Goal: Information Seeking & Learning: Learn about a topic

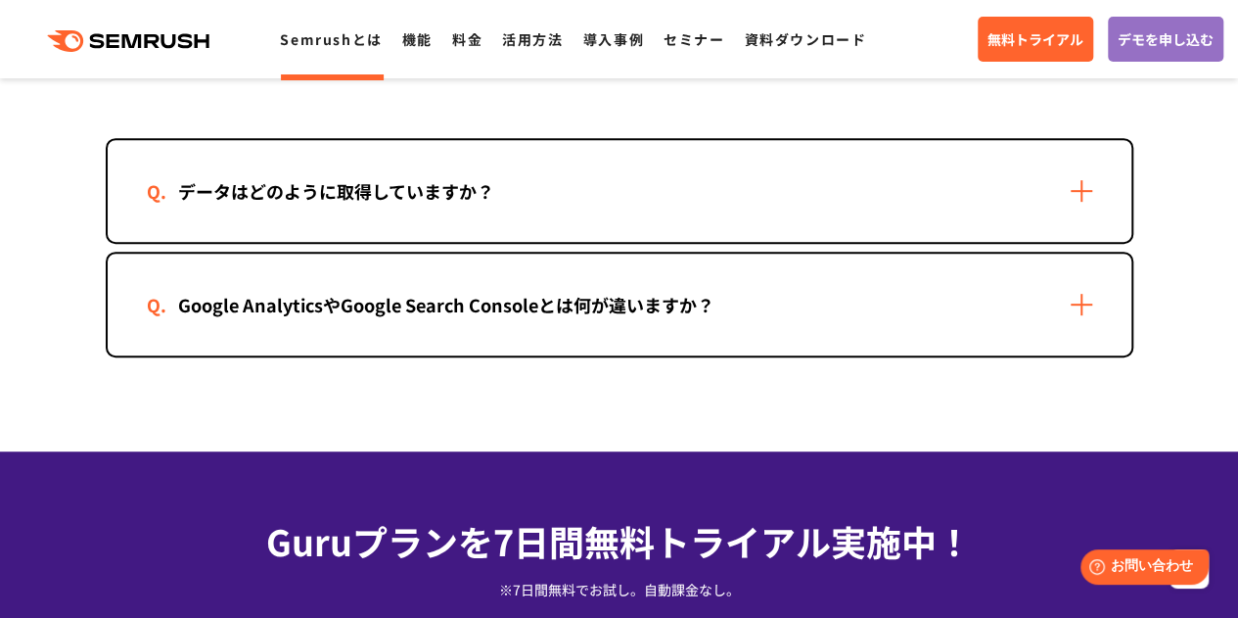
scroll to position [4210, 0]
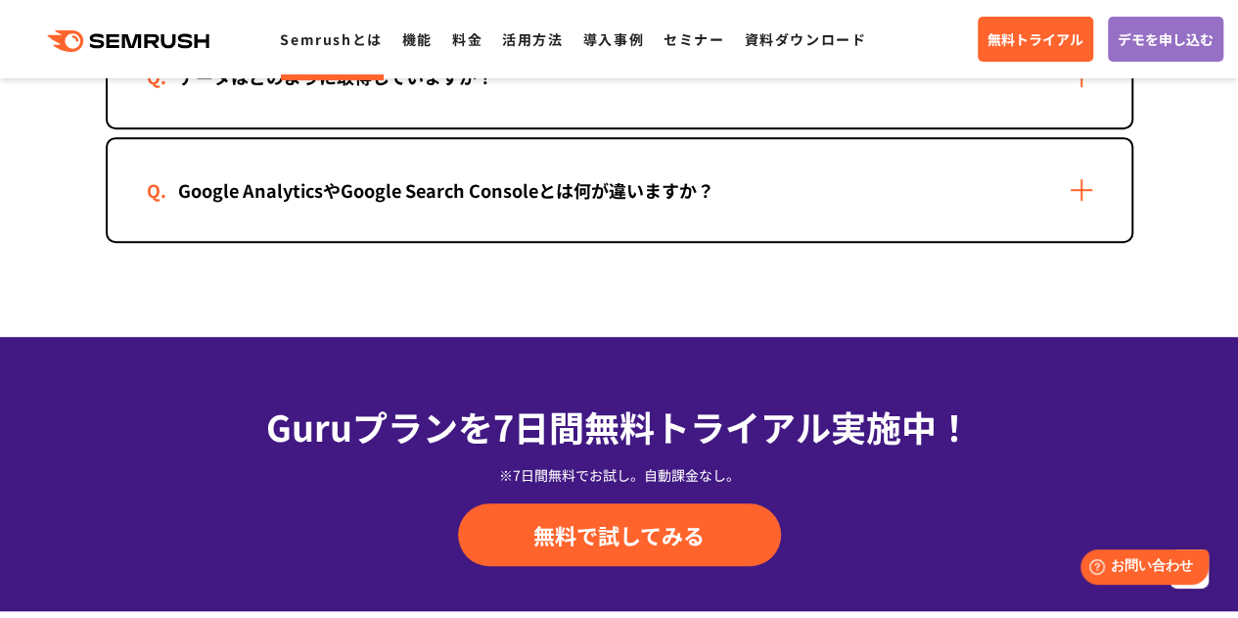
click at [666, 203] on div "Google AnalyticsやGoogle Search Consoleとは何が違いますか？" at bounding box center [446, 190] width 599 height 28
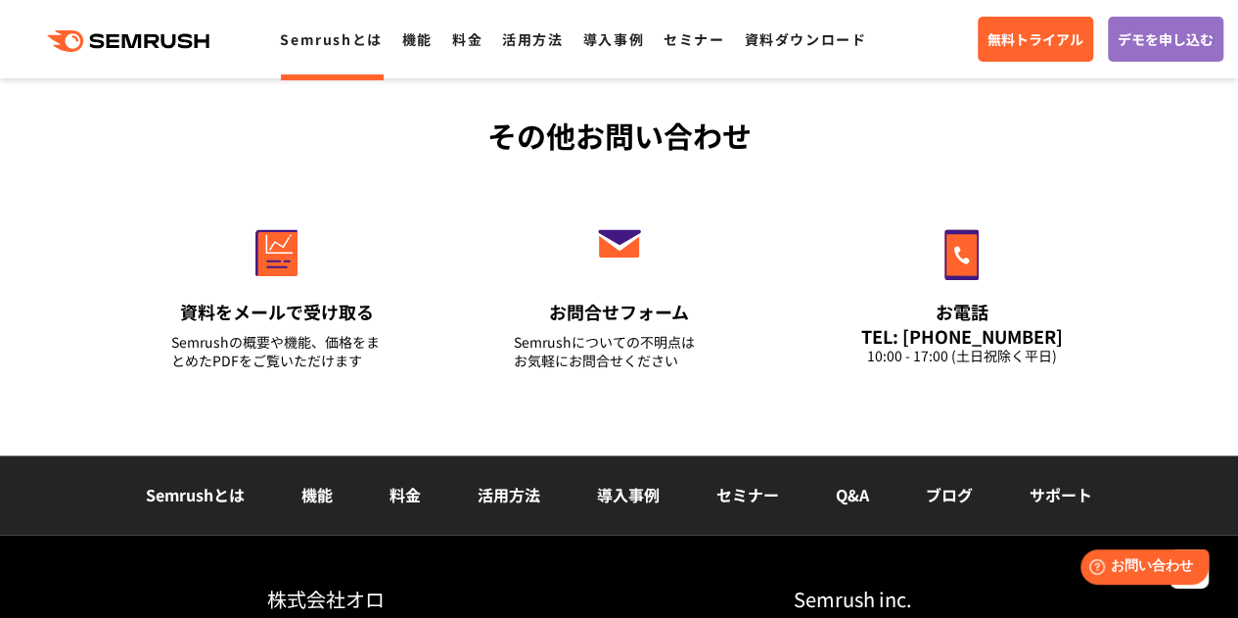
scroll to position [5200, 0]
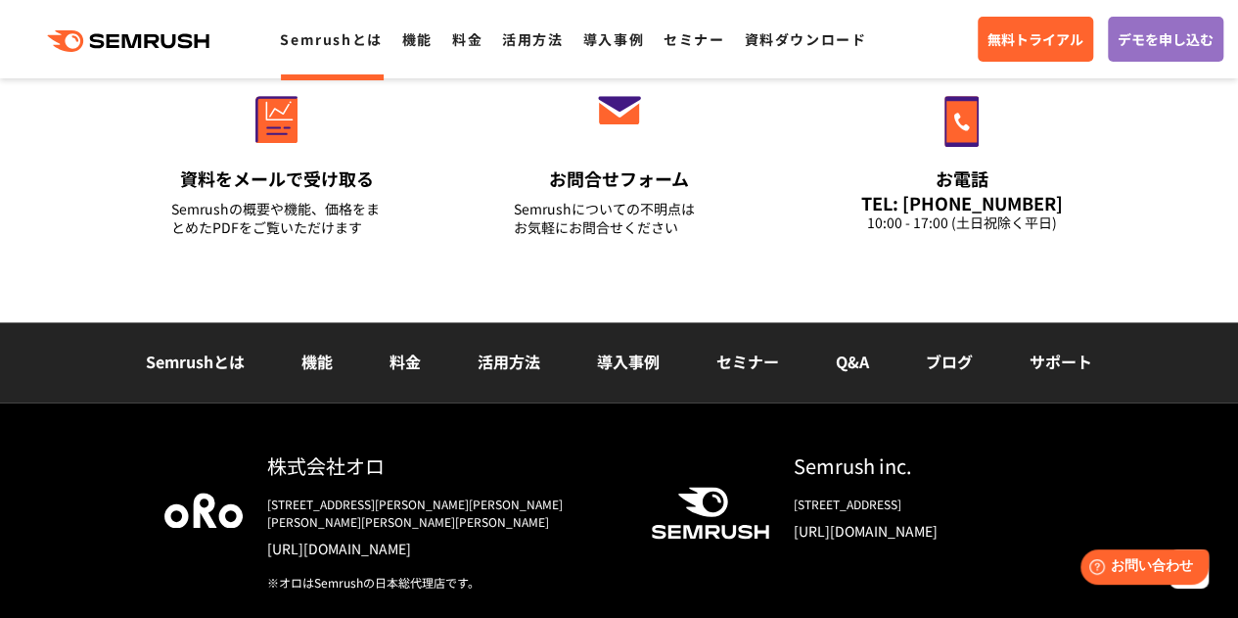
scroll to position [4977, 0]
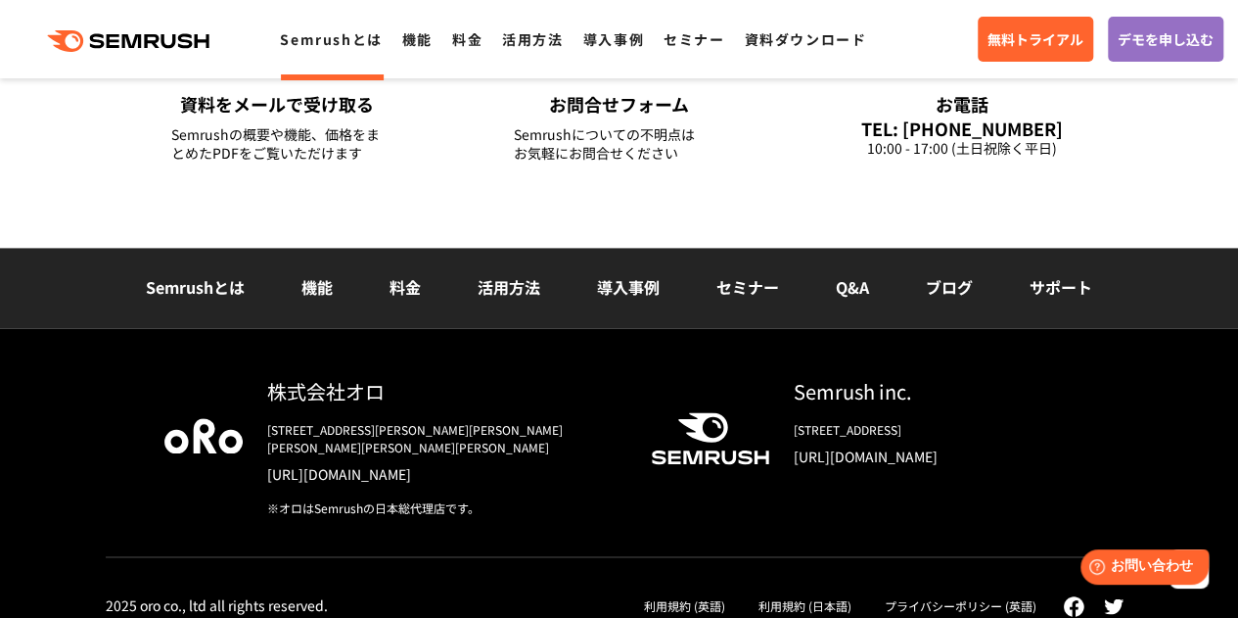
click at [411, 280] on link "料金" at bounding box center [405, 286] width 31 height 23
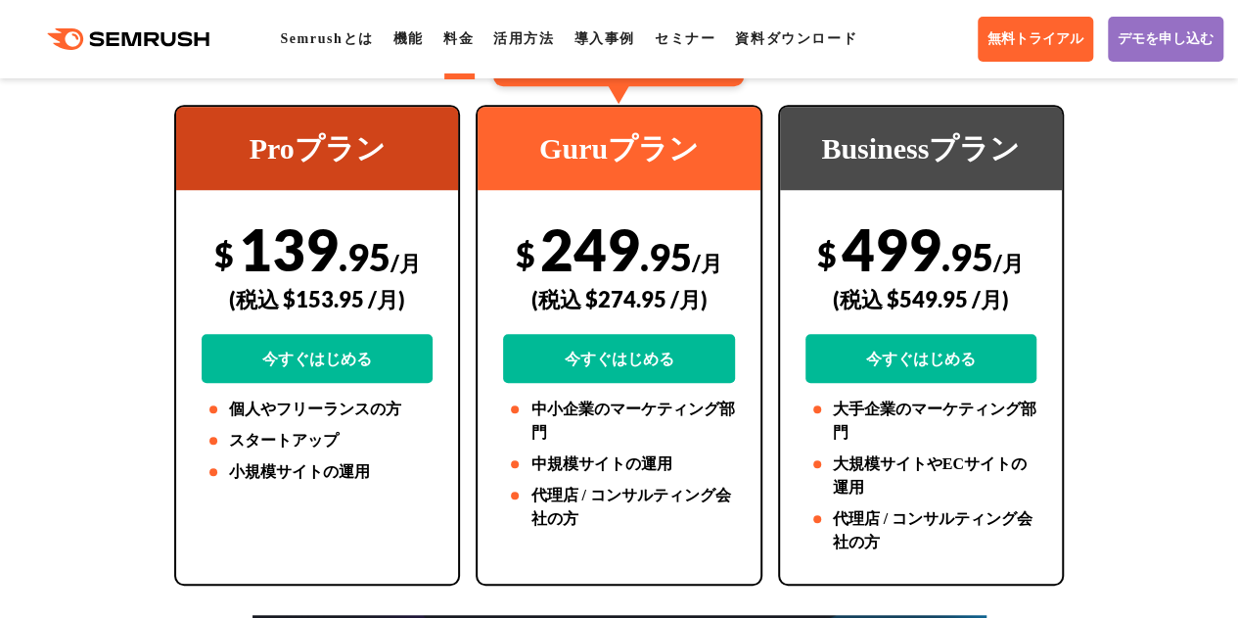
scroll to position [489, 0]
